Goal: Information Seeking & Learning: Learn about a topic

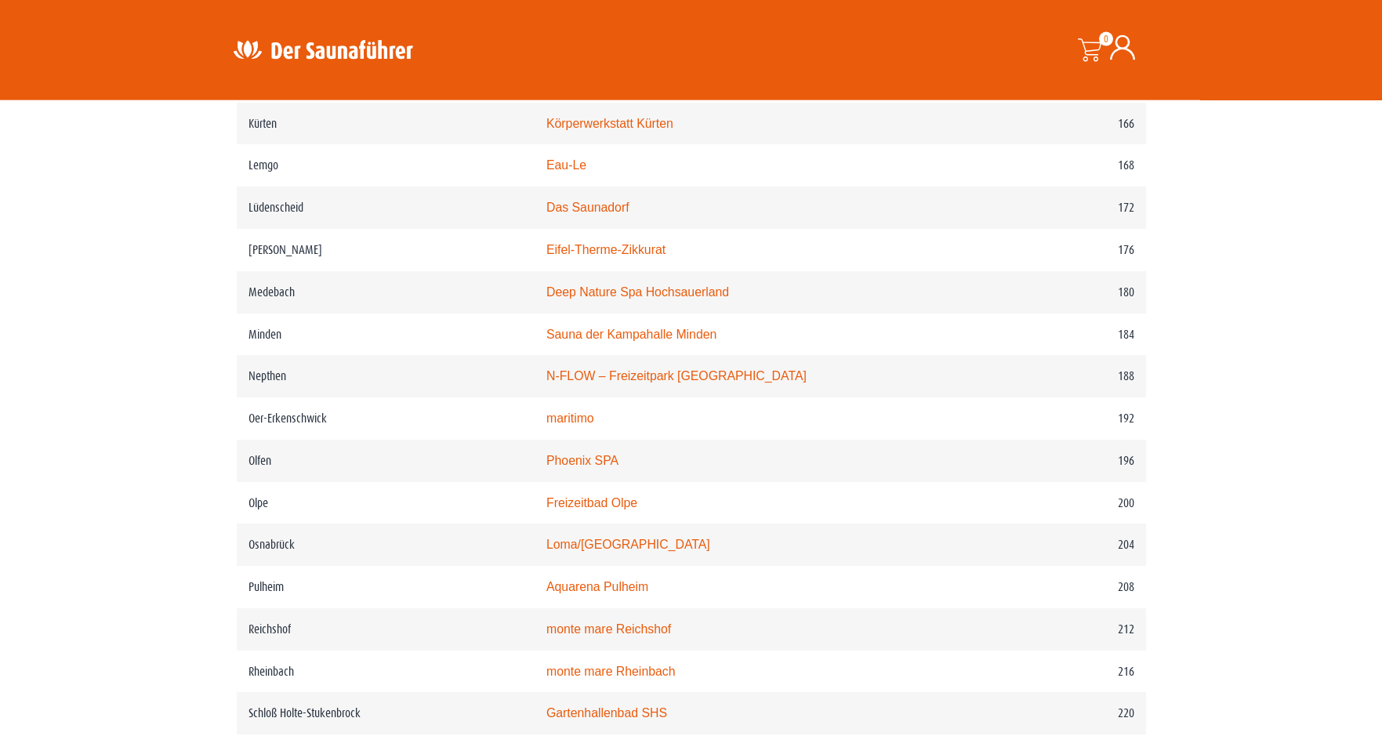
scroll to position [2319, 0]
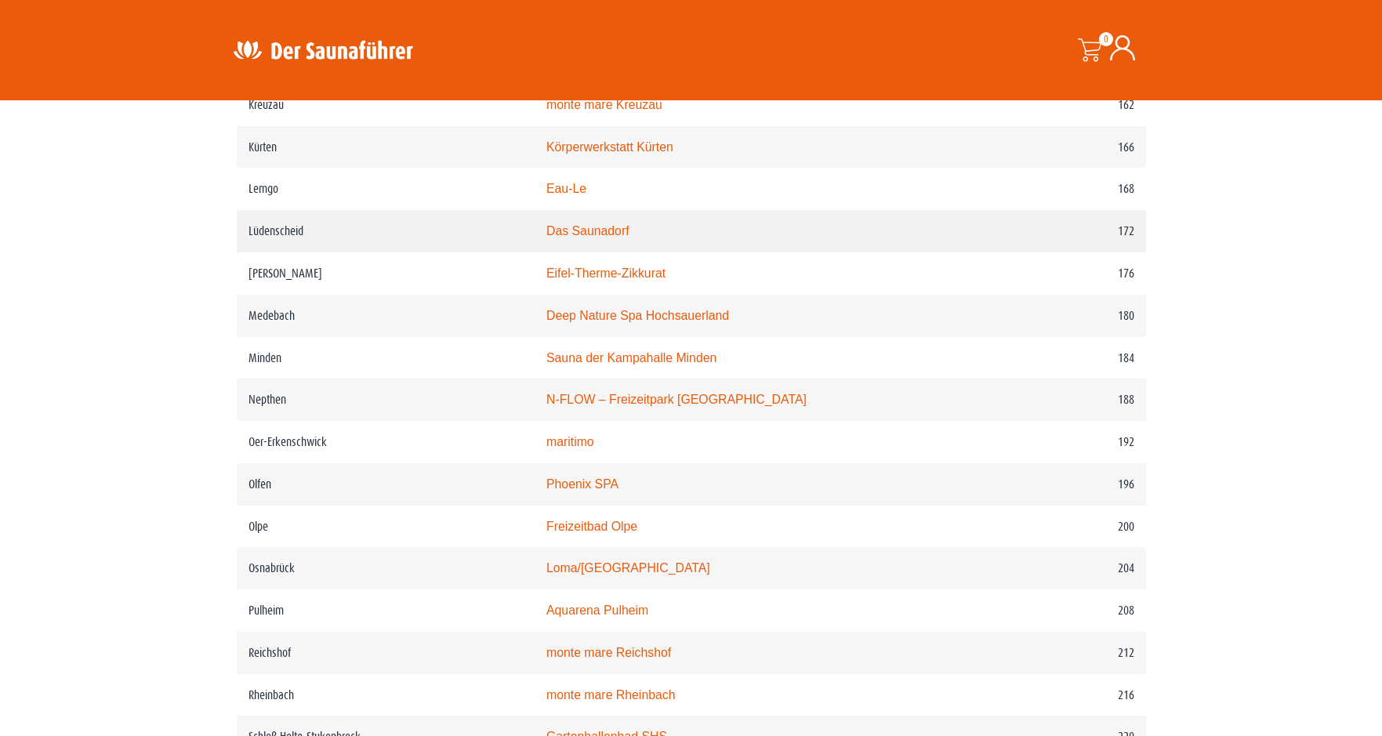
click at [621, 238] on link "Das Saunadorf" at bounding box center [587, 230] width 83 height 13
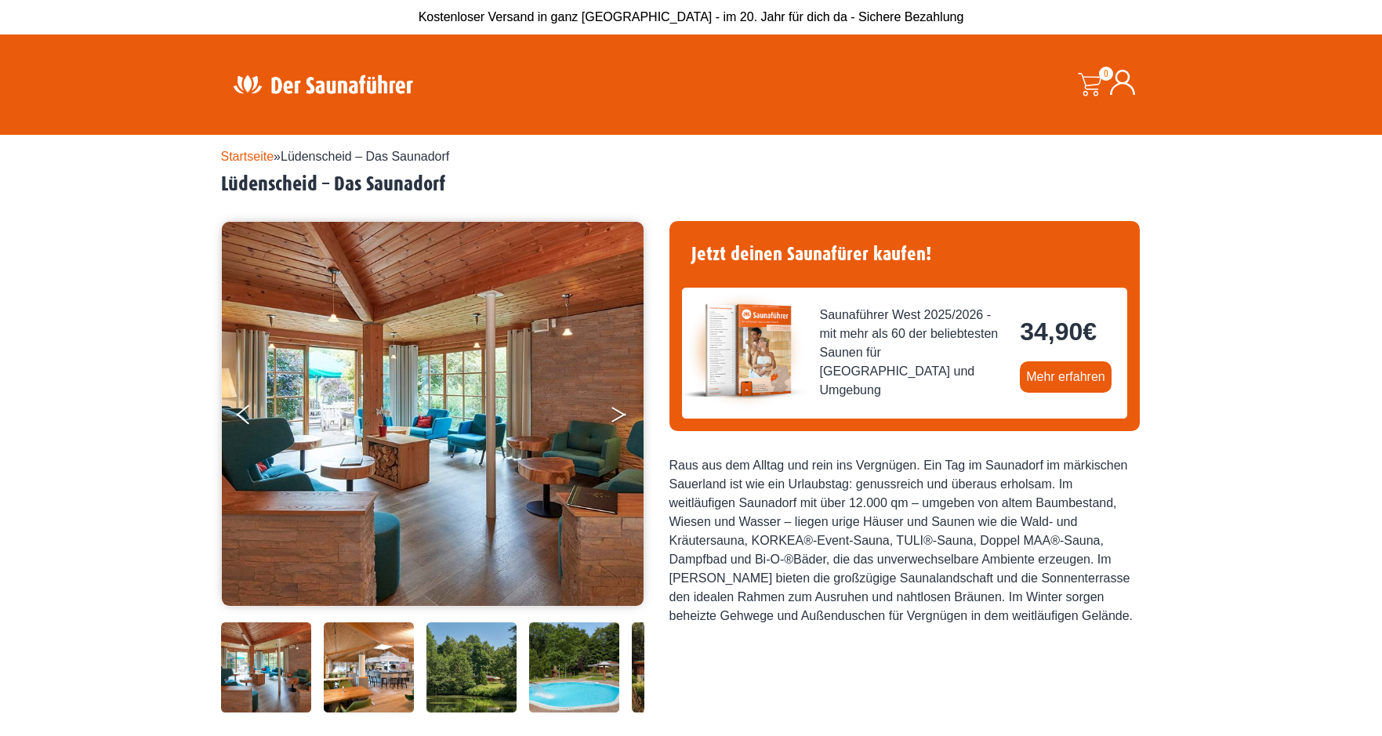
click at [614, 416] on button "Next" at bounding box center [629, 417] width 39 height 39
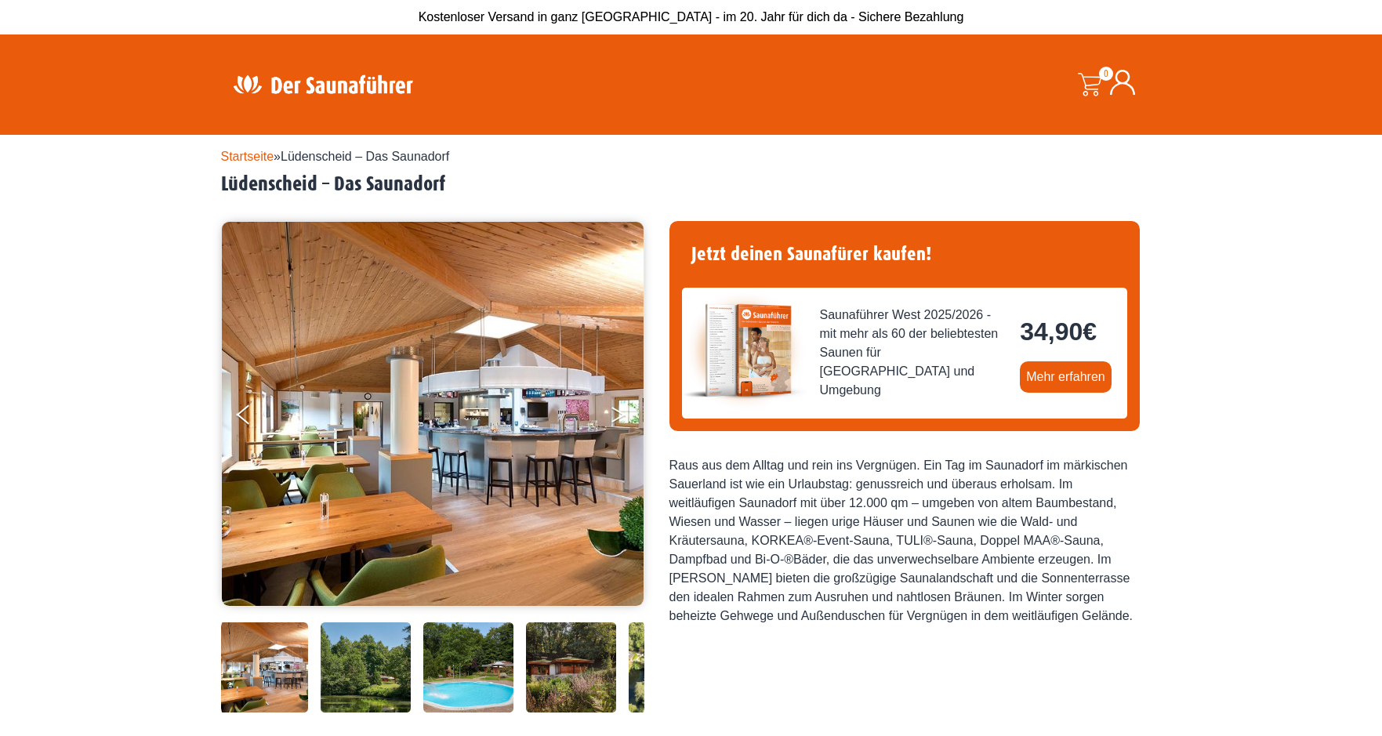
click at [614, 416] on button "Next" at bounding box center [629, 417] width 39 height 39
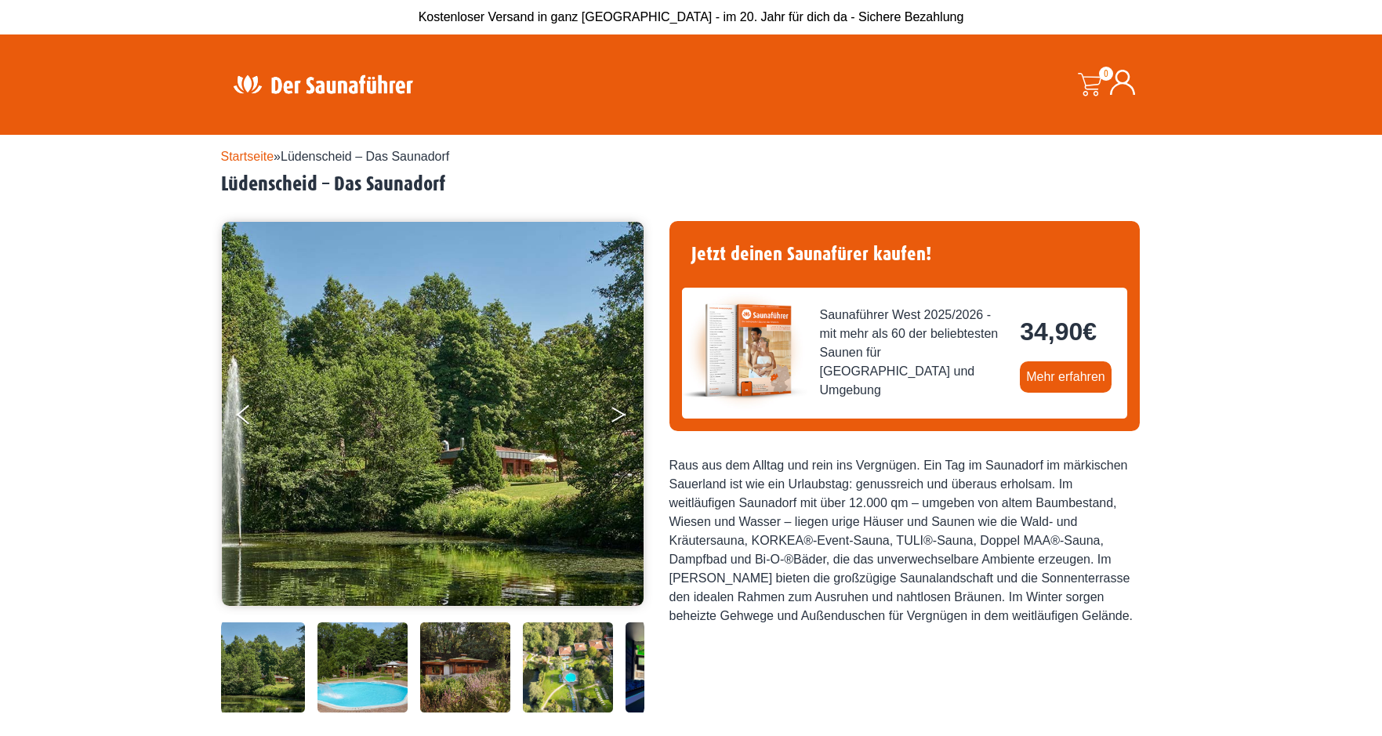
click at [614, 416] on button "Next" at bounding box center [629, 417] width 39 height 39
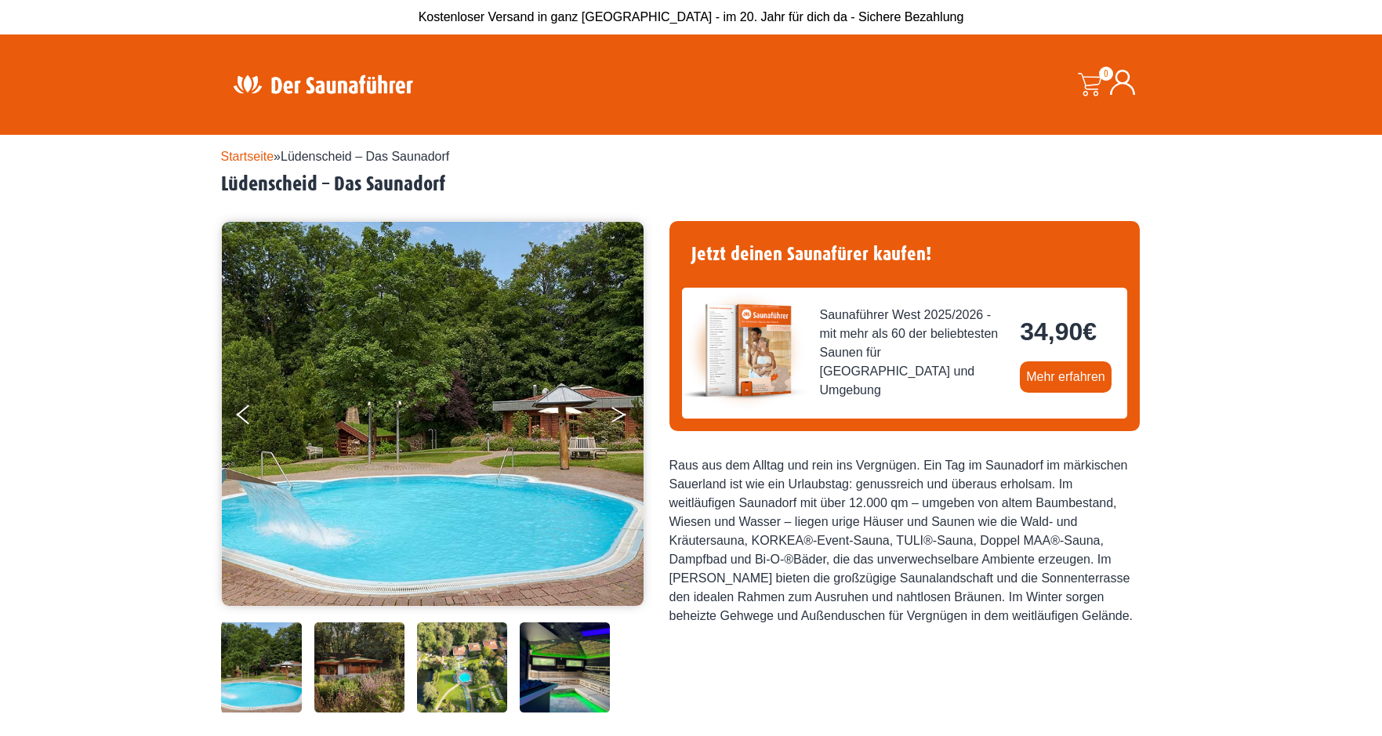
click at [614, 416] on button "Next" at bounding box center [629, 417] width 39 height 39
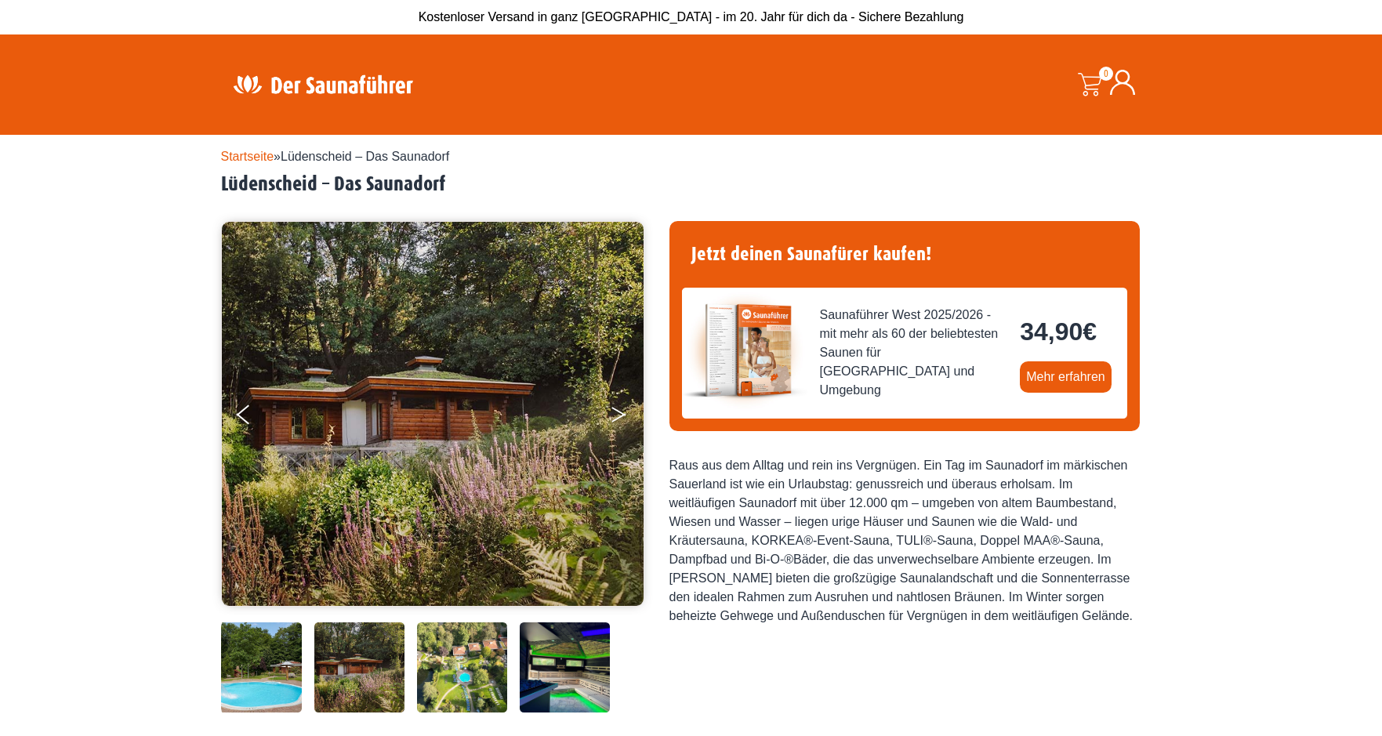
click at [614, 416] on button "Next" at bounding box center [629, 417] width 39 height 39
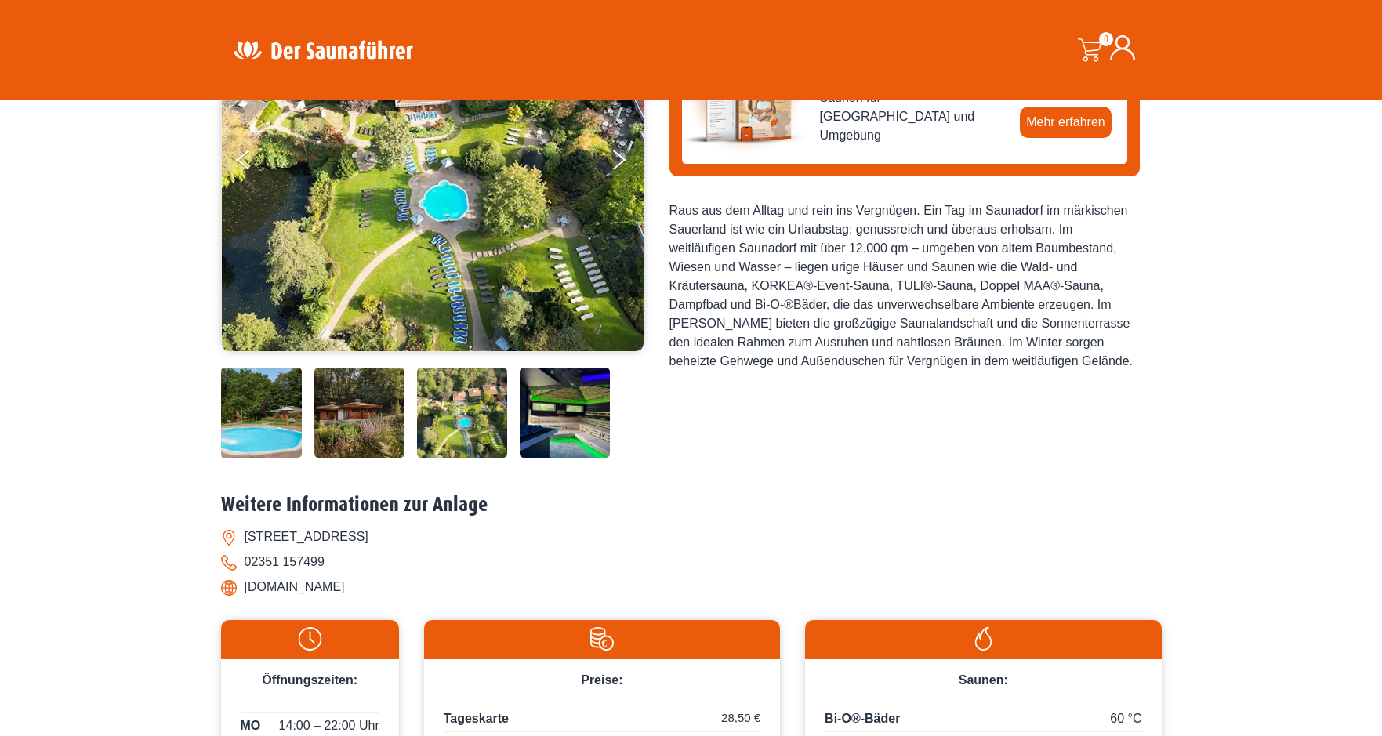
scroll to position [240, 0]
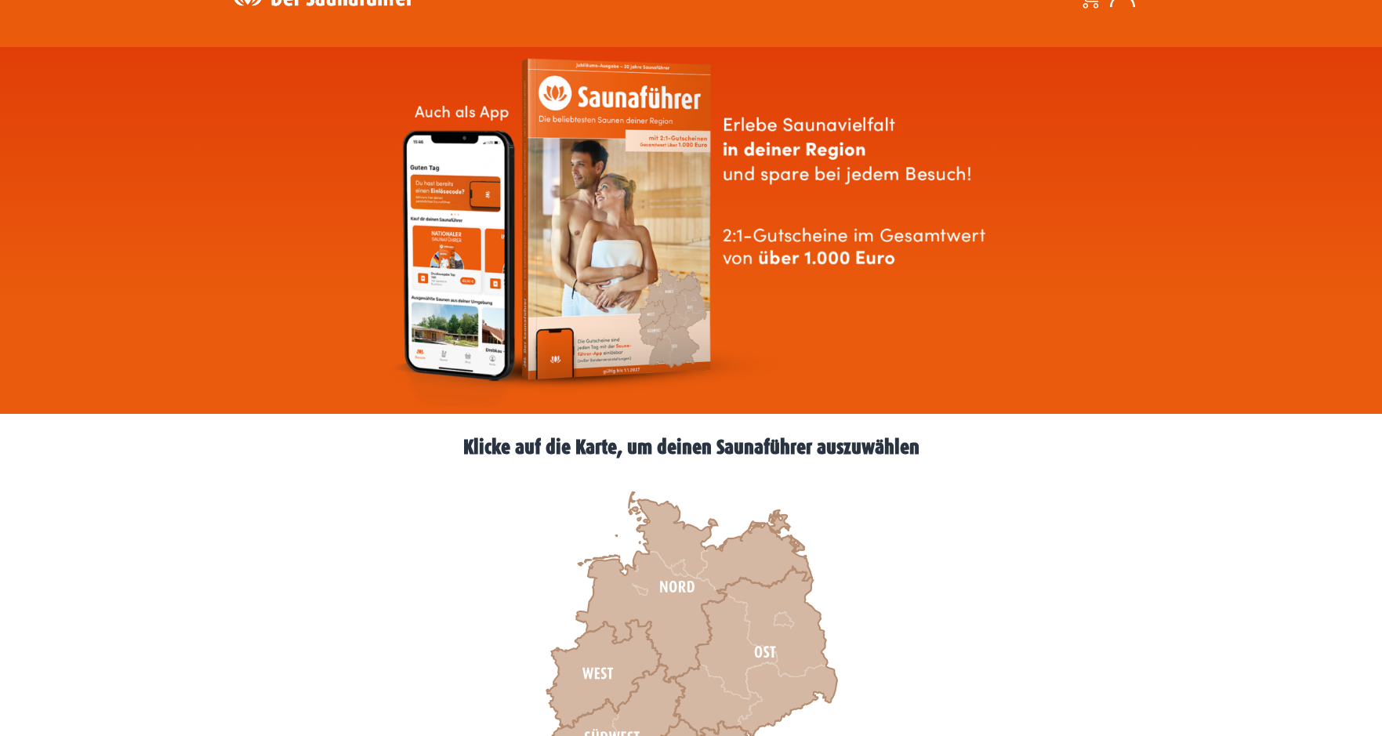
scroll to position [240, 0]
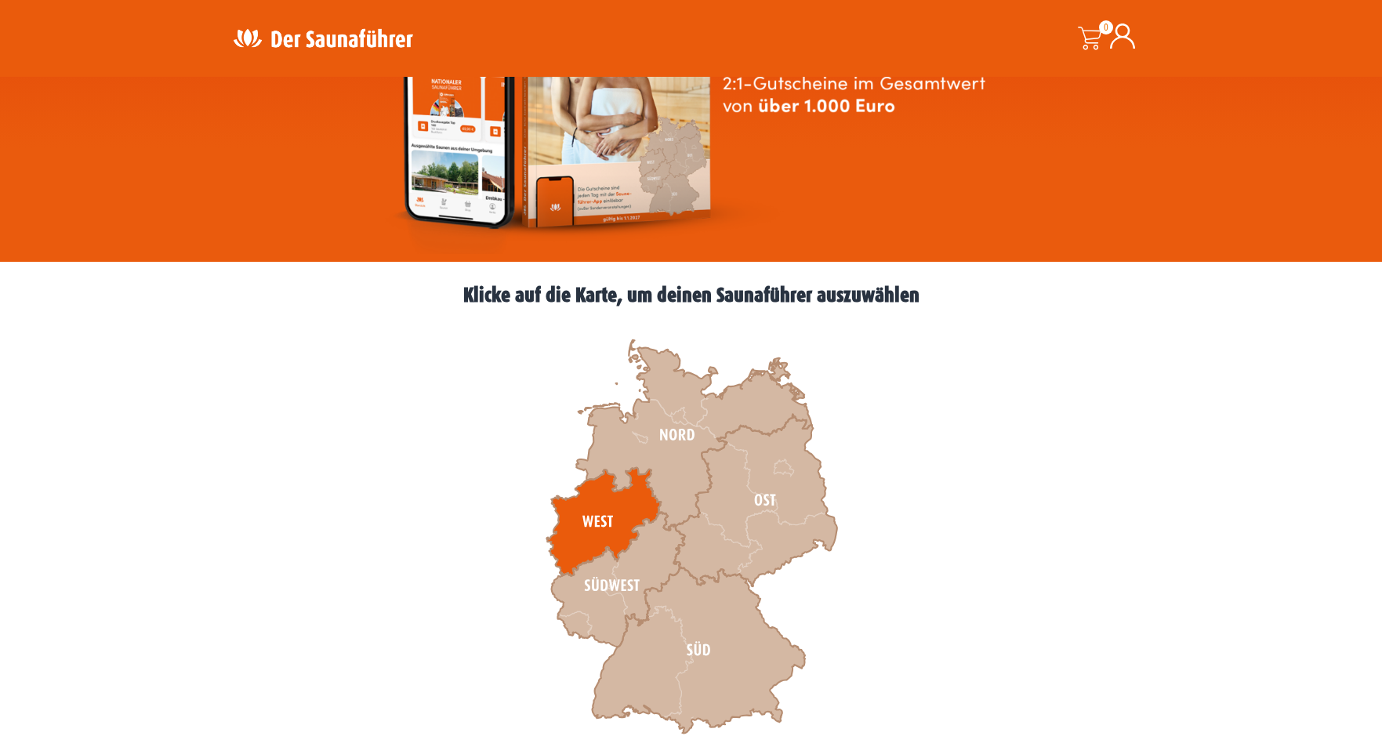
click at [612, 510] on icon at bounding box center [603, 522] width 114 height 108
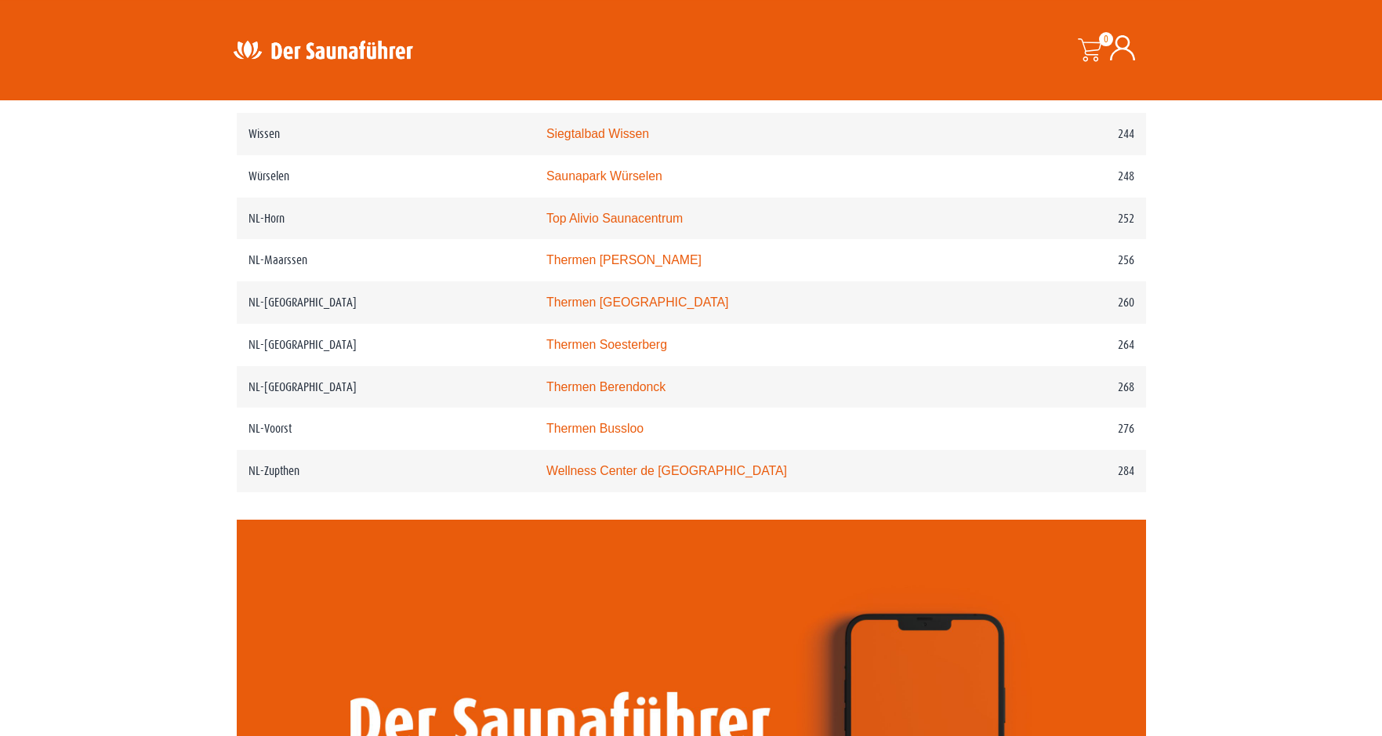
scroll to position [3199, 0]
